Goal: Navigation & Orientation: Find specific page/section

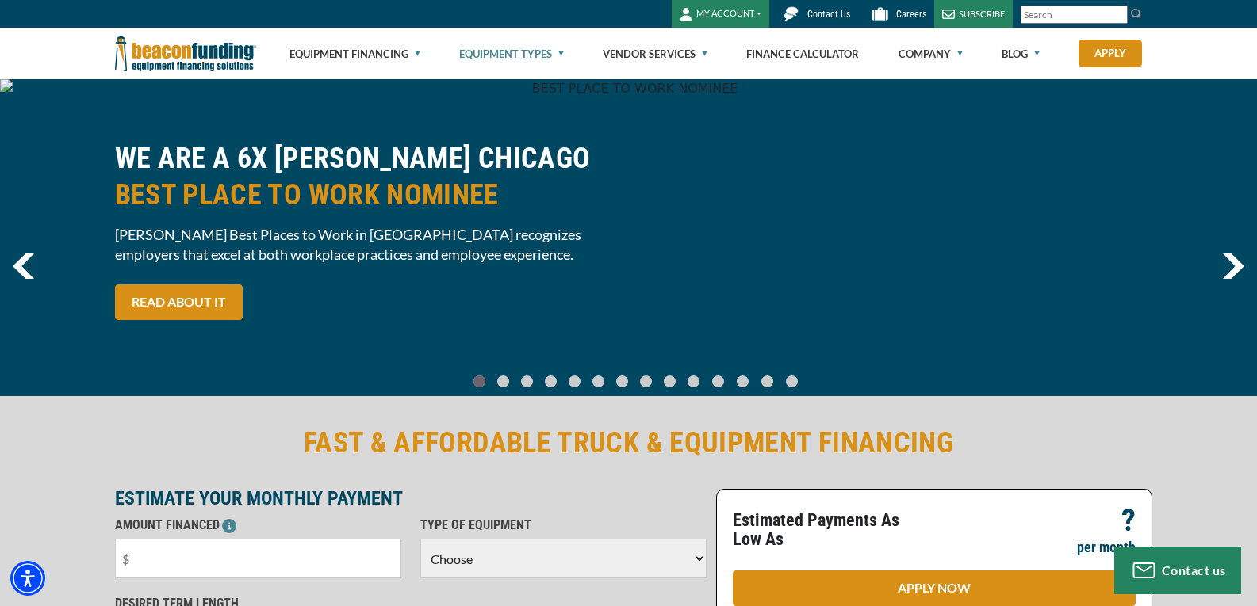
click at [558, 52] on link "Equipment Types" at bounding box center [511, 54] width 105 height 51
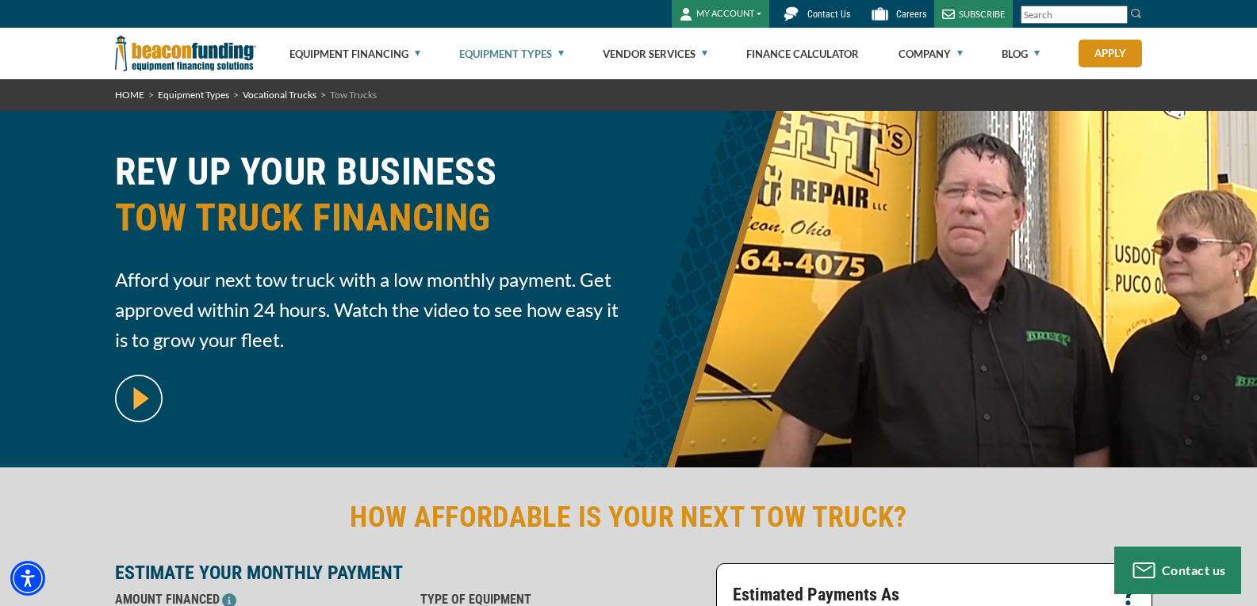
click at [178, 44] on img at bounding box center [185, 54] width 141 height 52
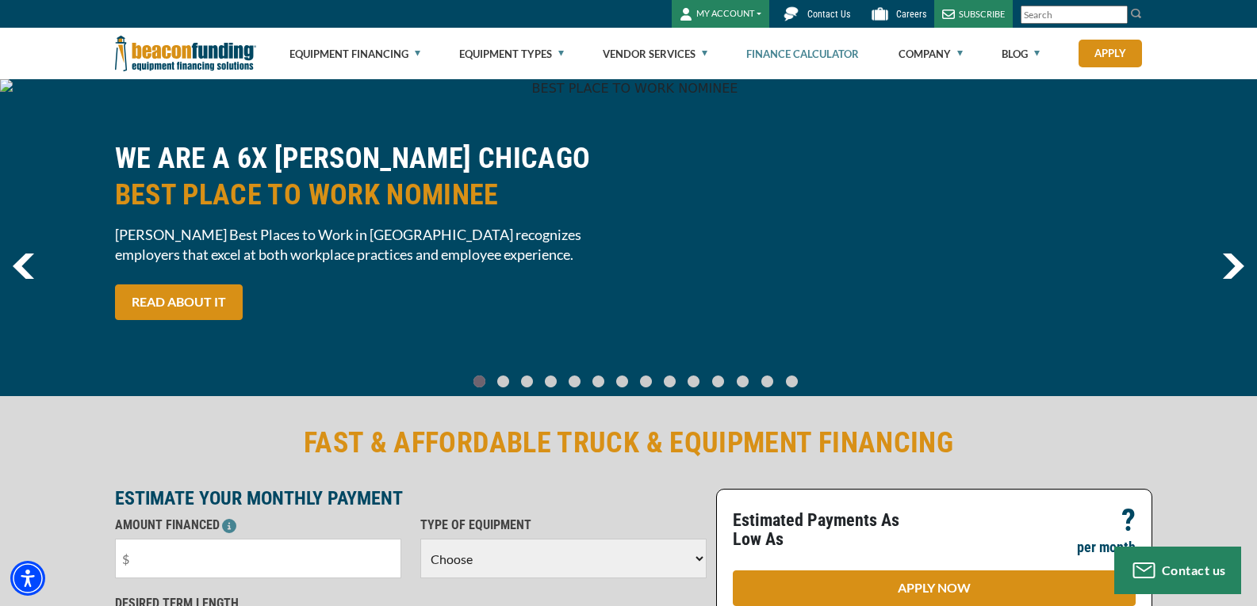
click at [815, 49] on link "Finance Calculator" at bounding box center [802, 54] width 113 height 51
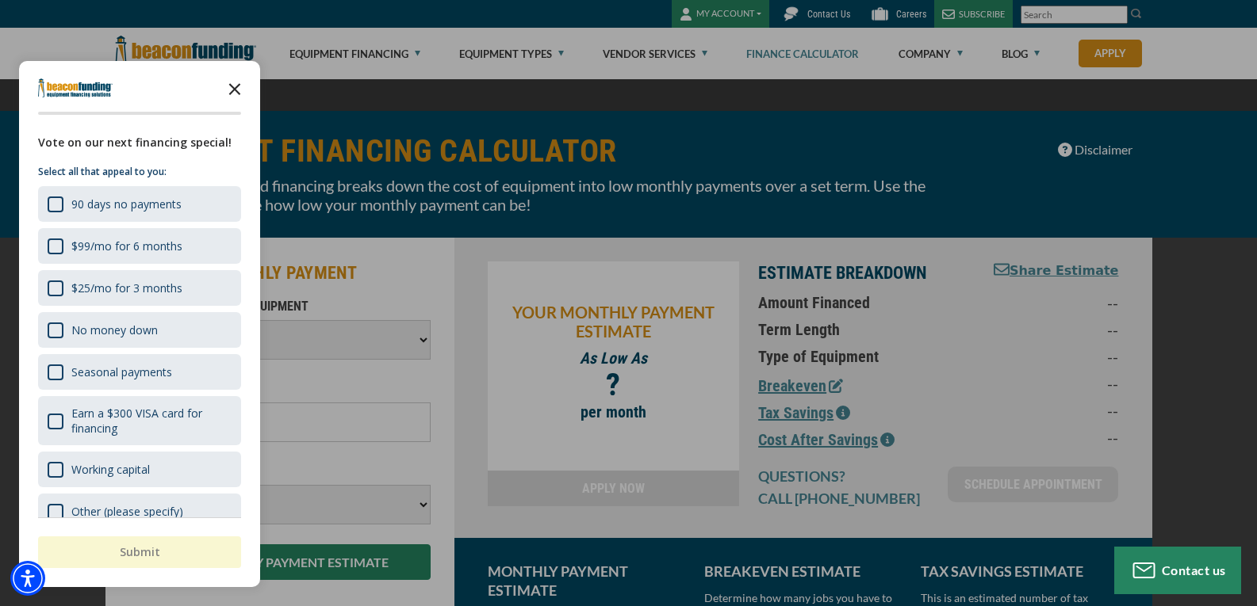
click at [235, 82] on icon "Close the survey" at bounding box center [235, 88] width 32 height 32
